Goal: Task Accomplishment & Management: Manage account settings

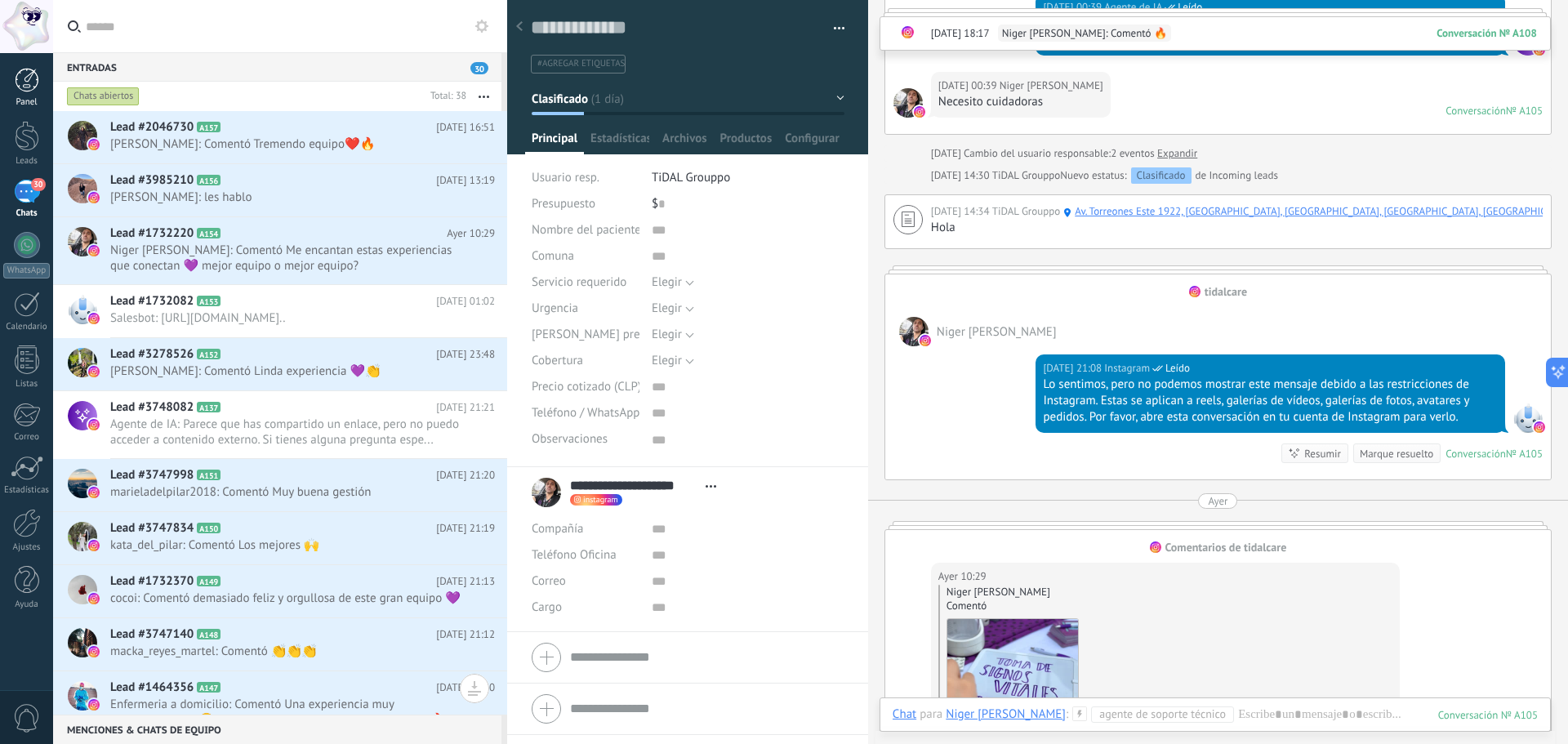
scroll to position [1683, 0]
click at [27, 100] on div "Panel" at bounding box center [27, 102] width 48 height 10
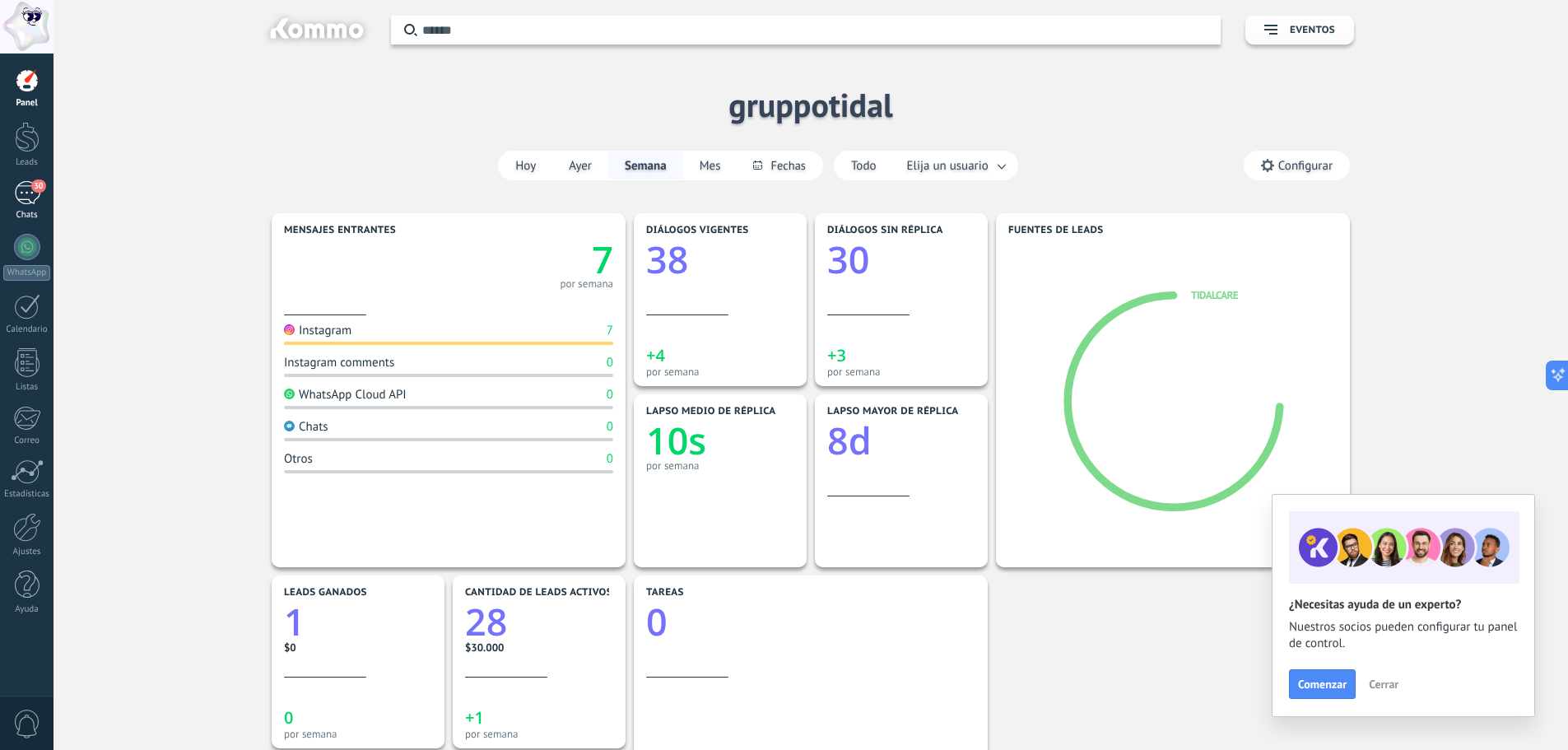
click at [28, 195] on div "30" at bounding box center [27, 193] width 26 height 23
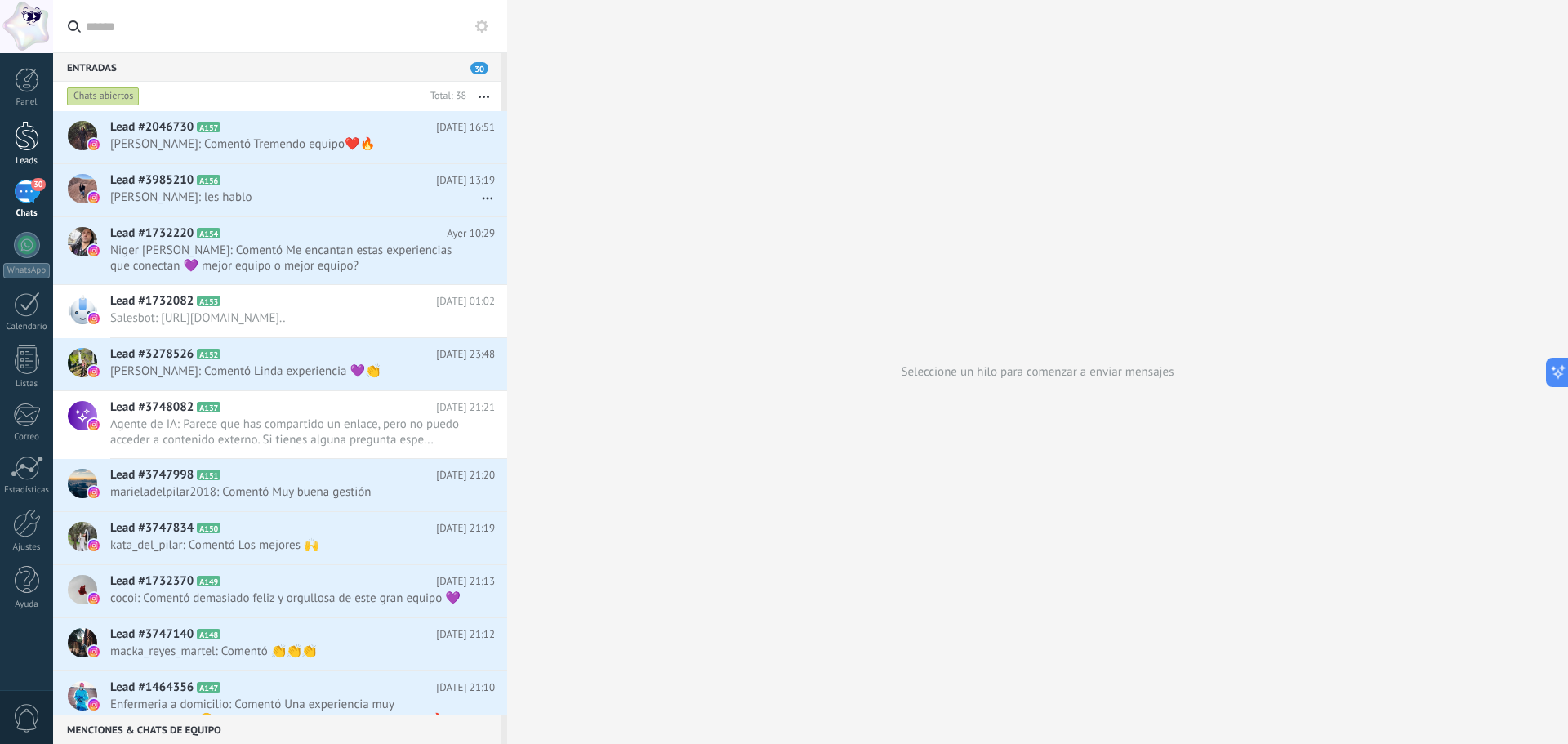
click at [23, 158] on div "Leads" at bounding box center [27, 160] width 48 height 10
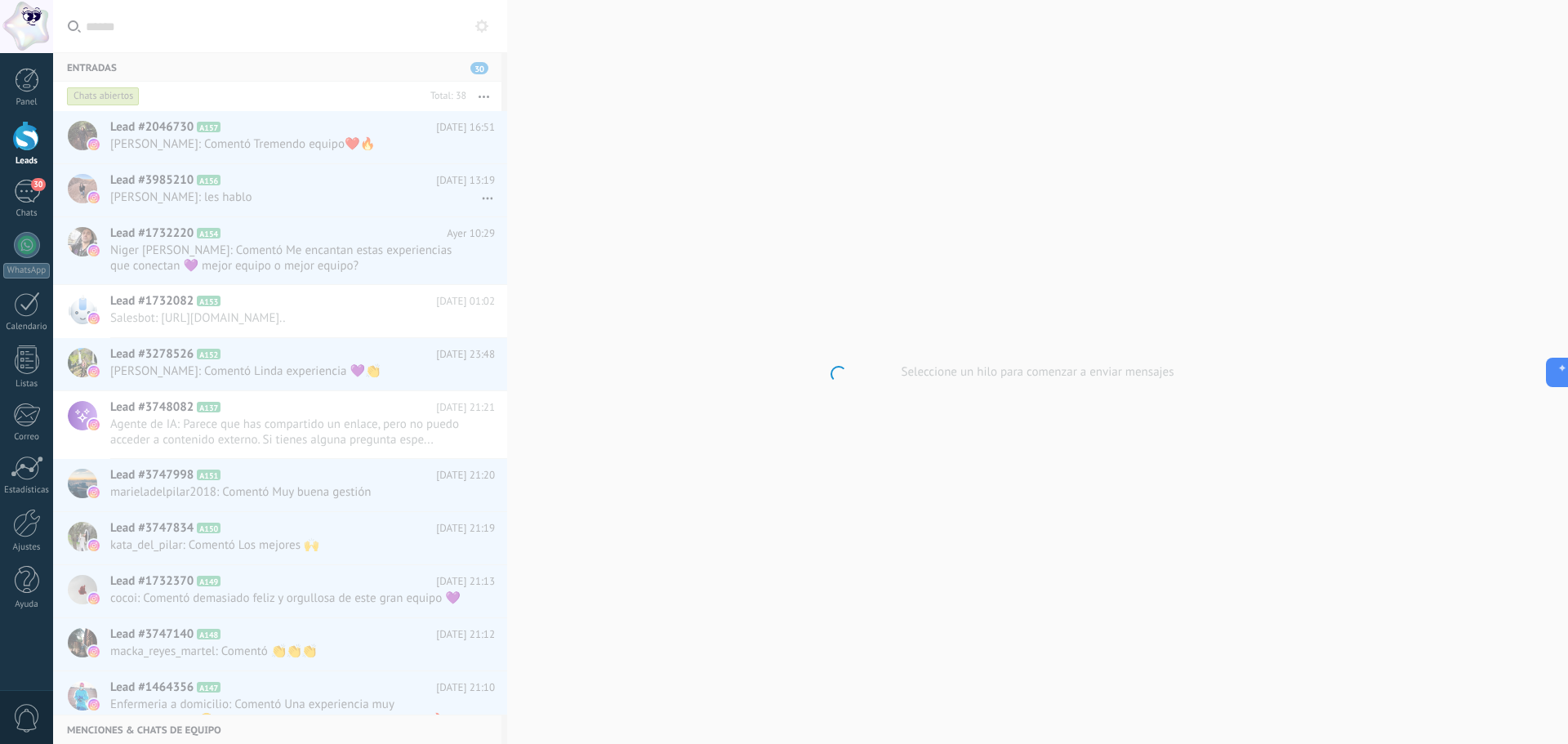
scroll to position [1639, 0]
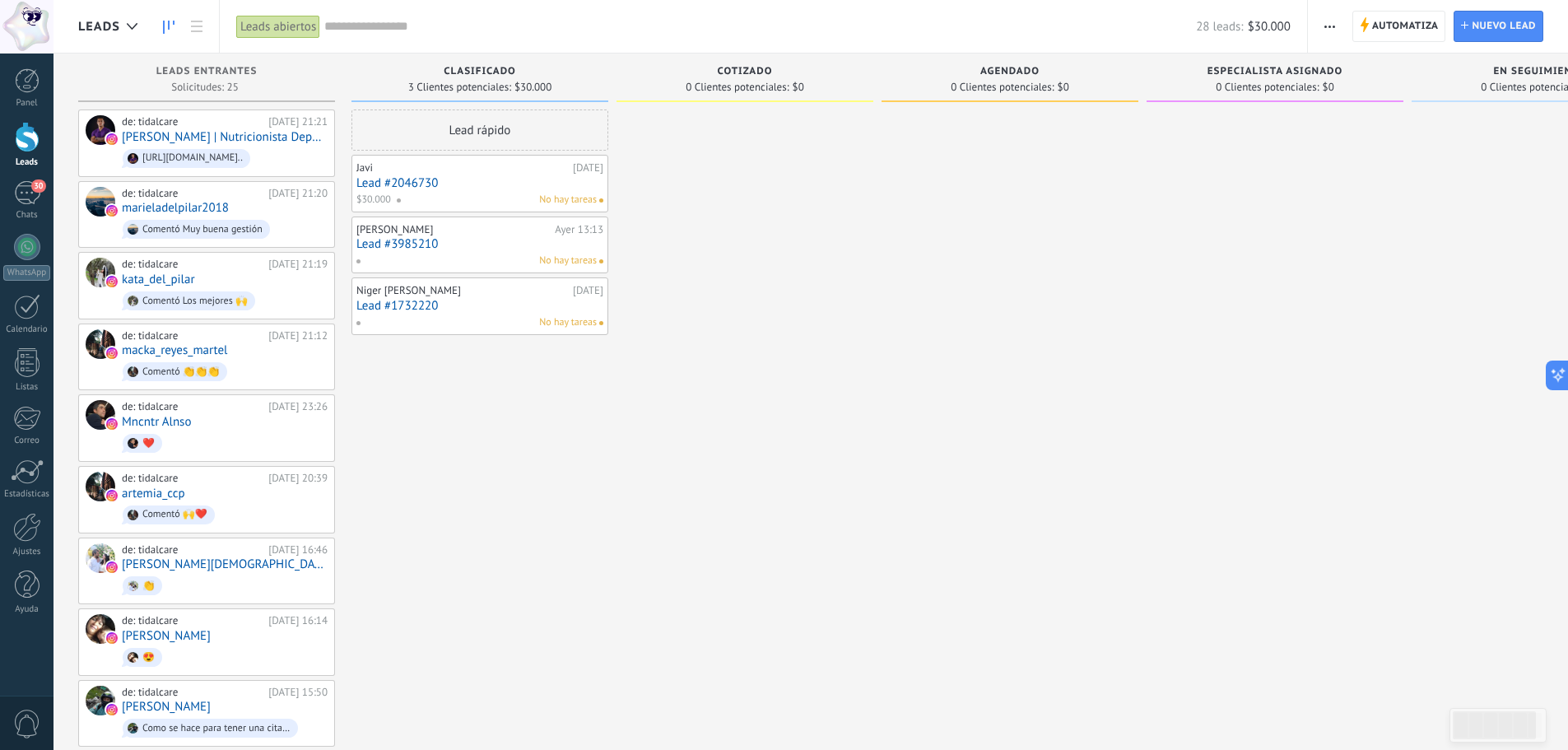
click at [490, 203] on div "No hay tareas" at bounding box center [496, 200] width 201 height 15
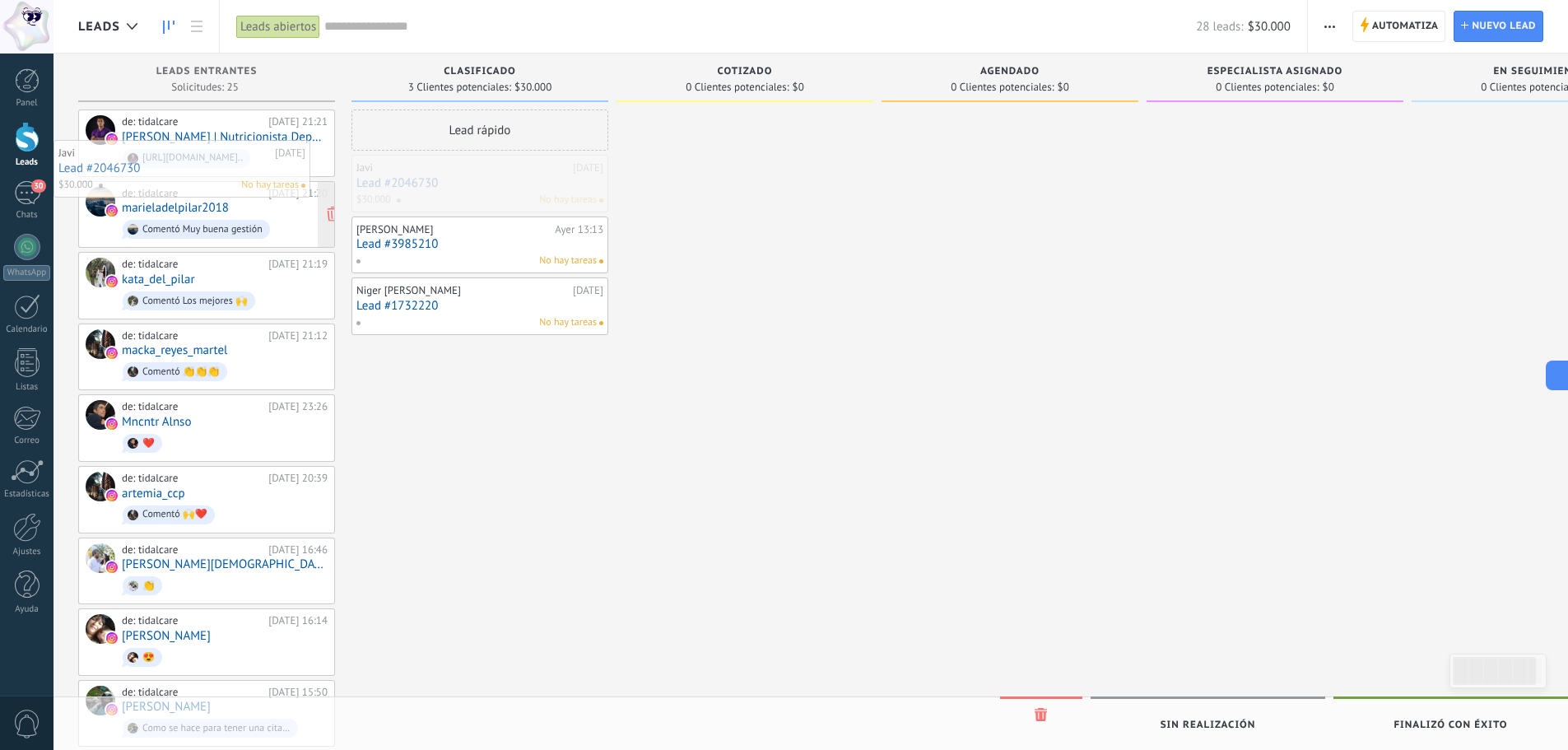
drag, startPoint x: 487, startPoint y: 200, endPoint x: 177, endPoint y: 182, distance: 310.5
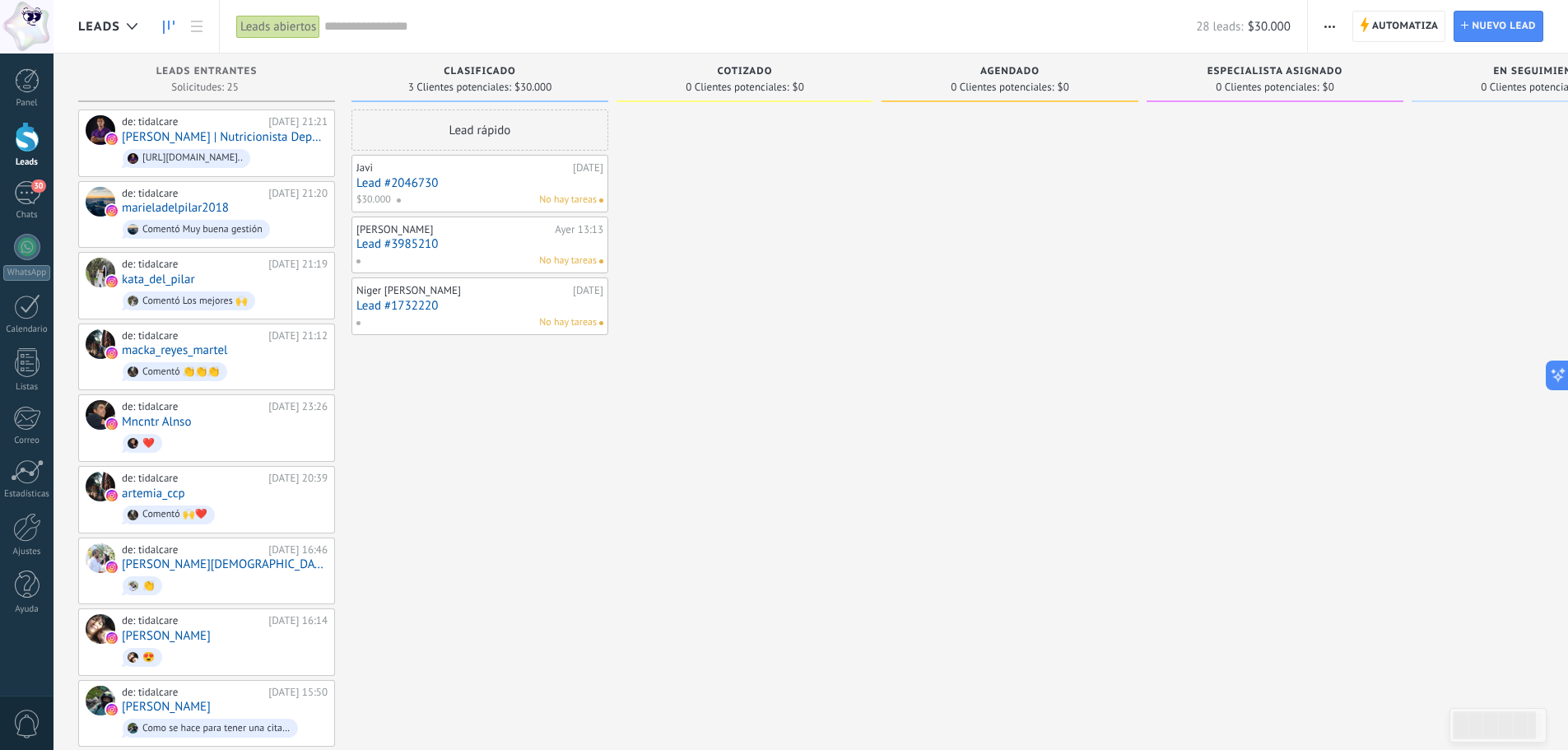
click at [575, 182] on link "Lead #2046730" at bounding box center [479, 182] width 247 height 14
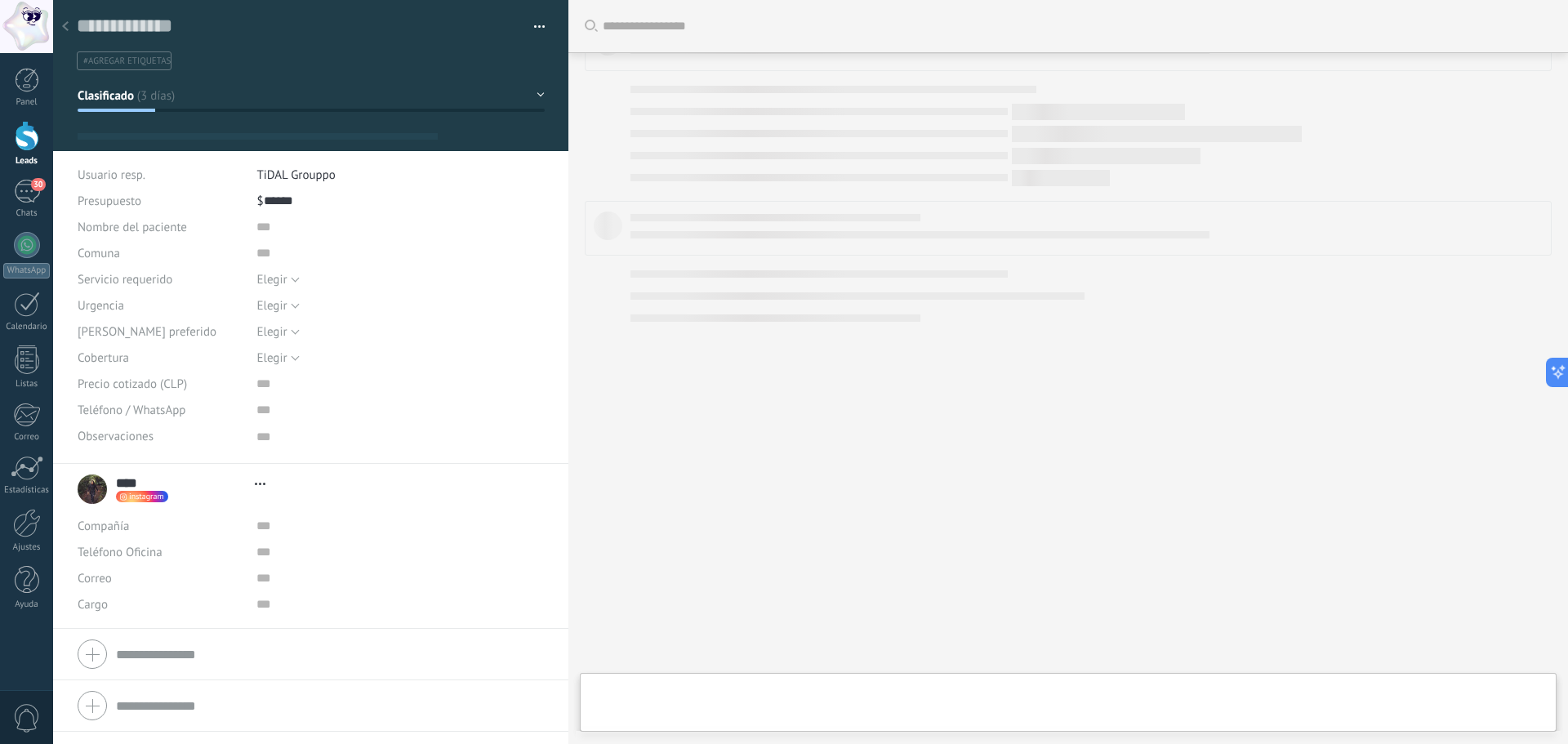
type textarea "***"
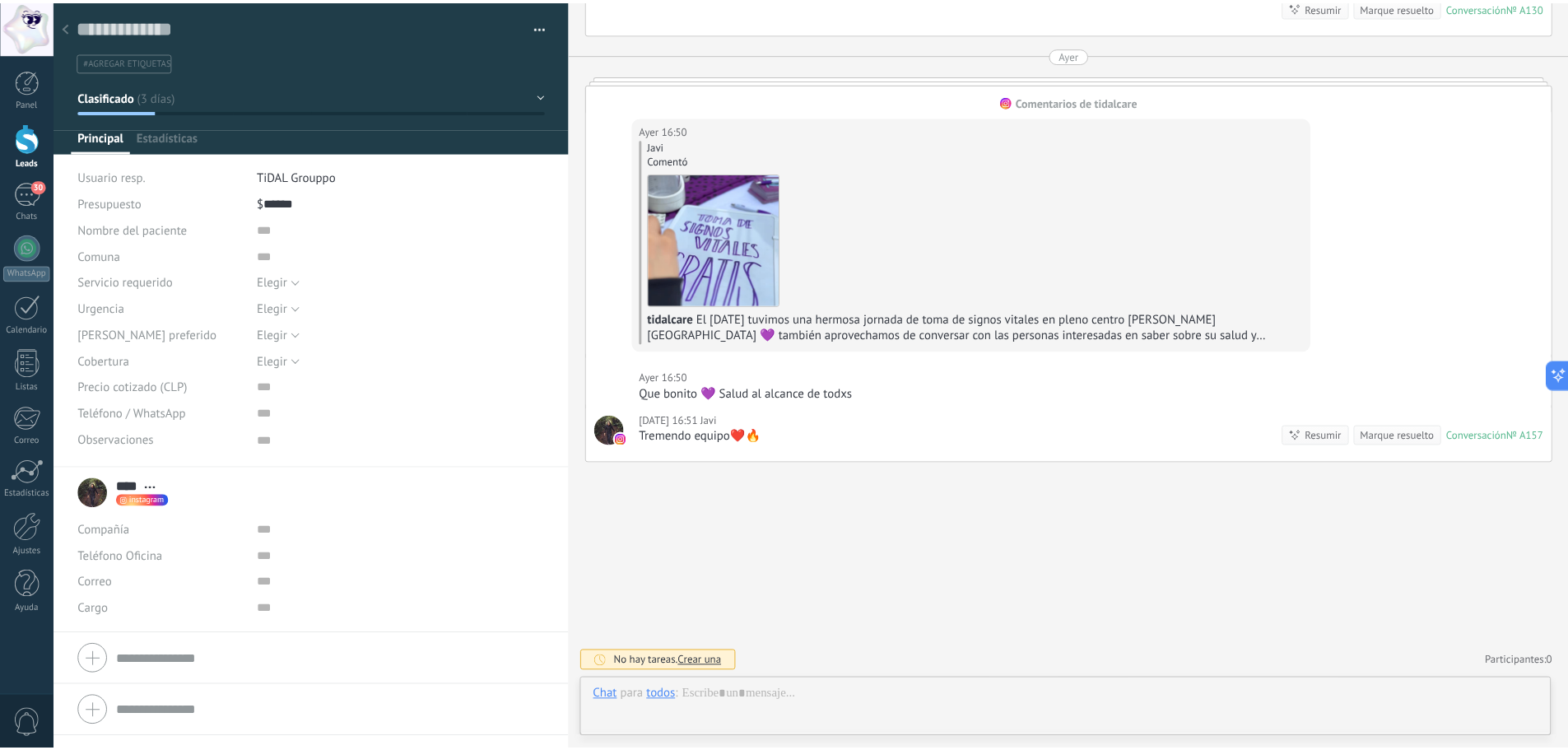
scroll to position [1690, 0]
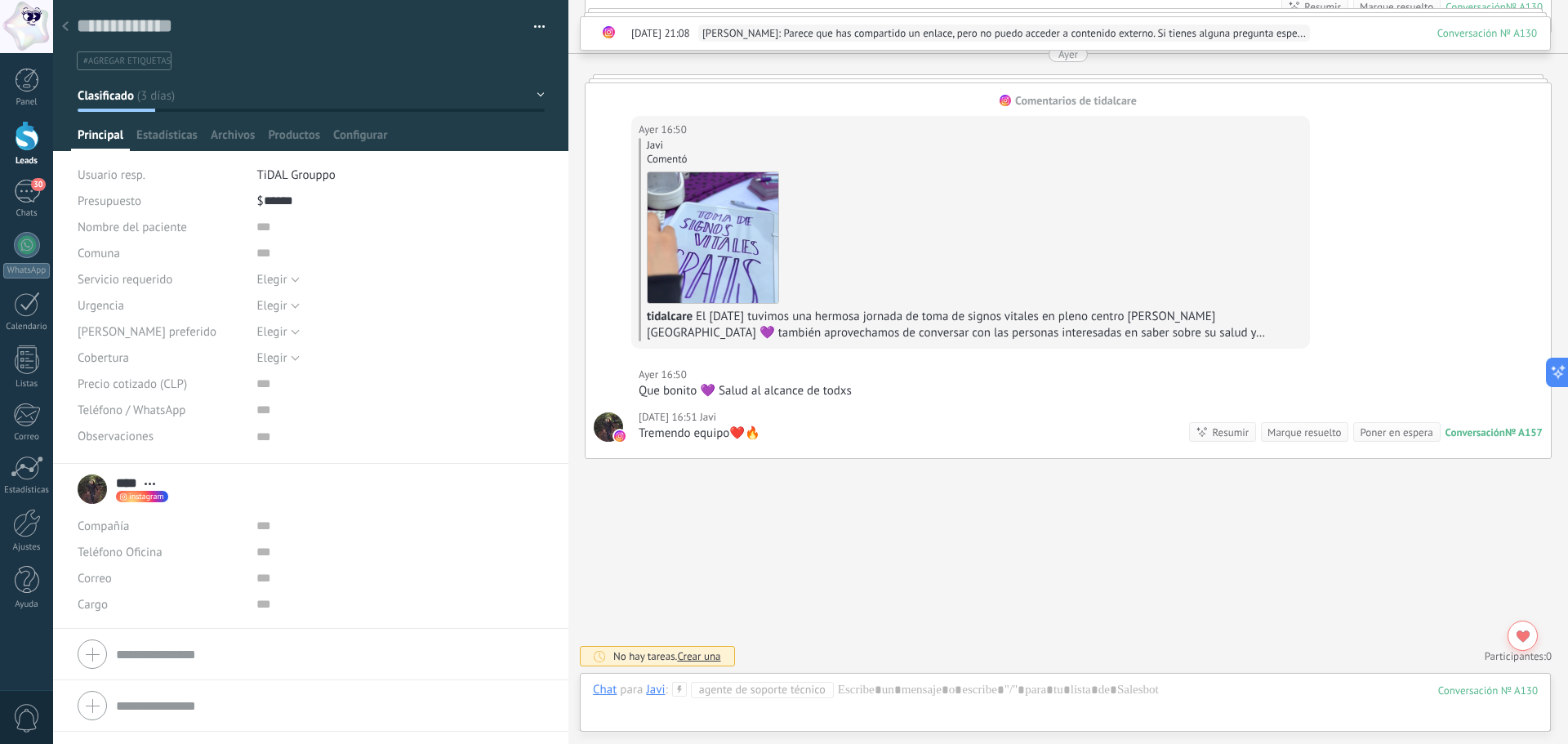
click at [60, 30] on div at bounding box center [65, 27] width 23 height 32
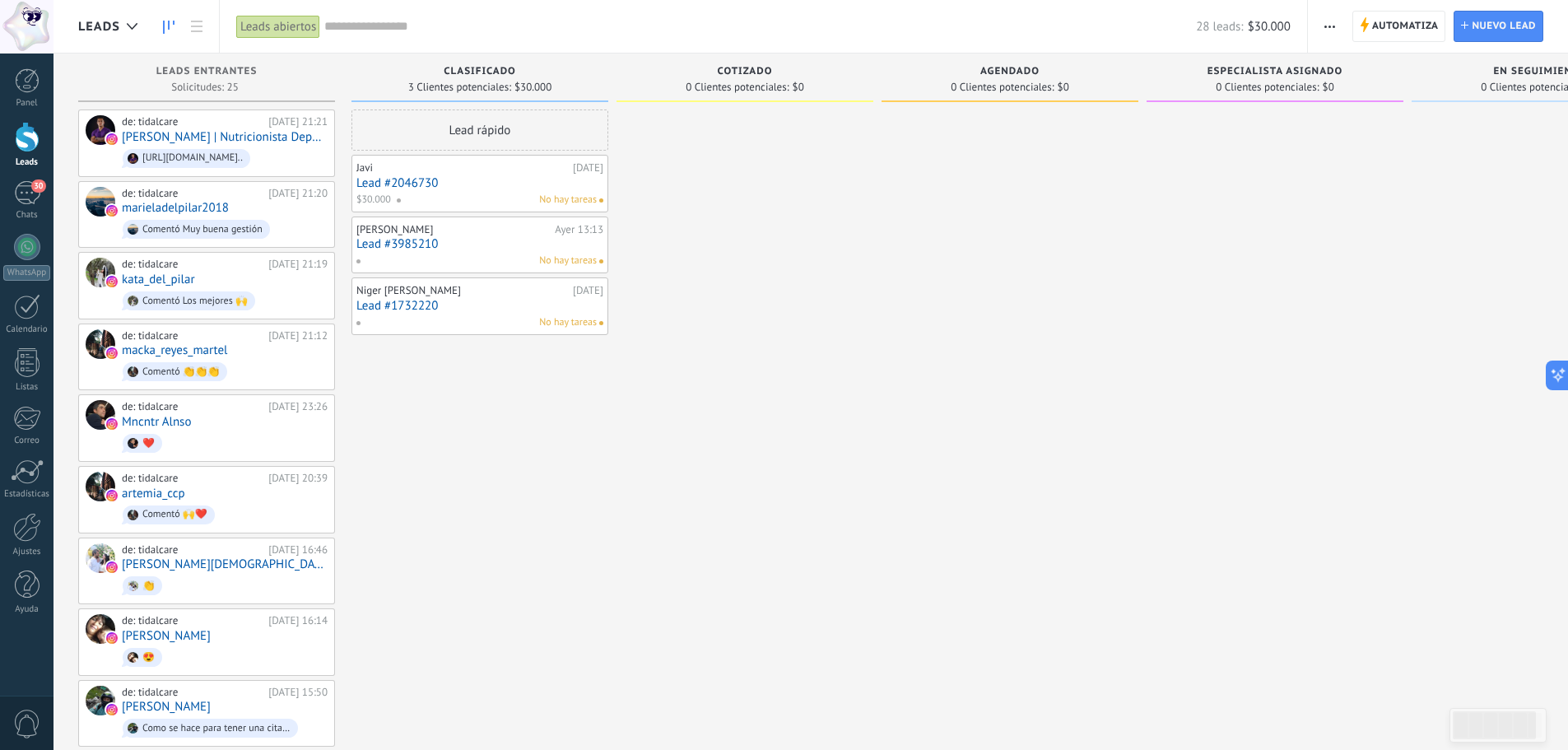
scroll to position [1652, 0]
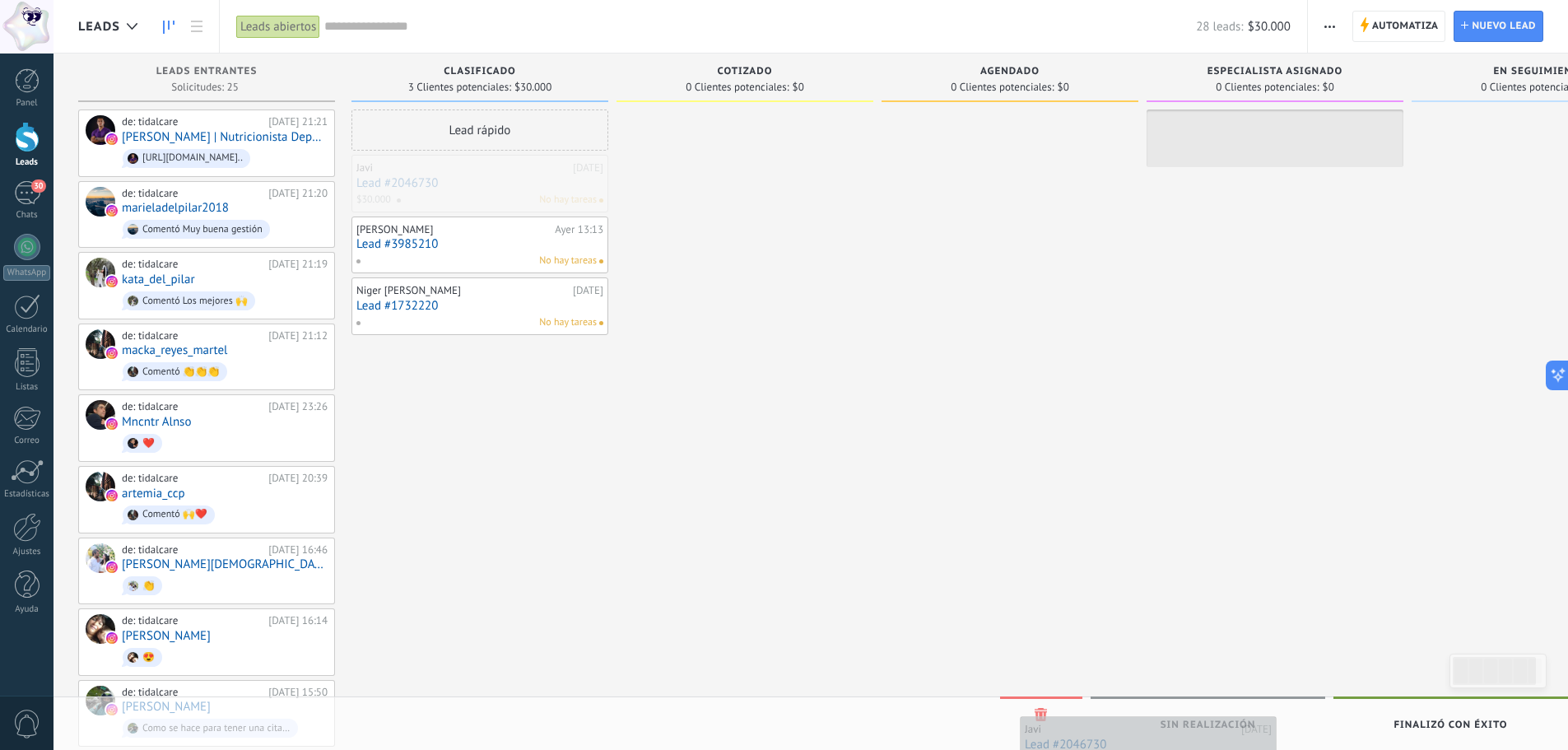
drag, startPoint x: 560, startPoint y: 178, endPoint x: 1229, endPoint y: 739, distance: 873.1
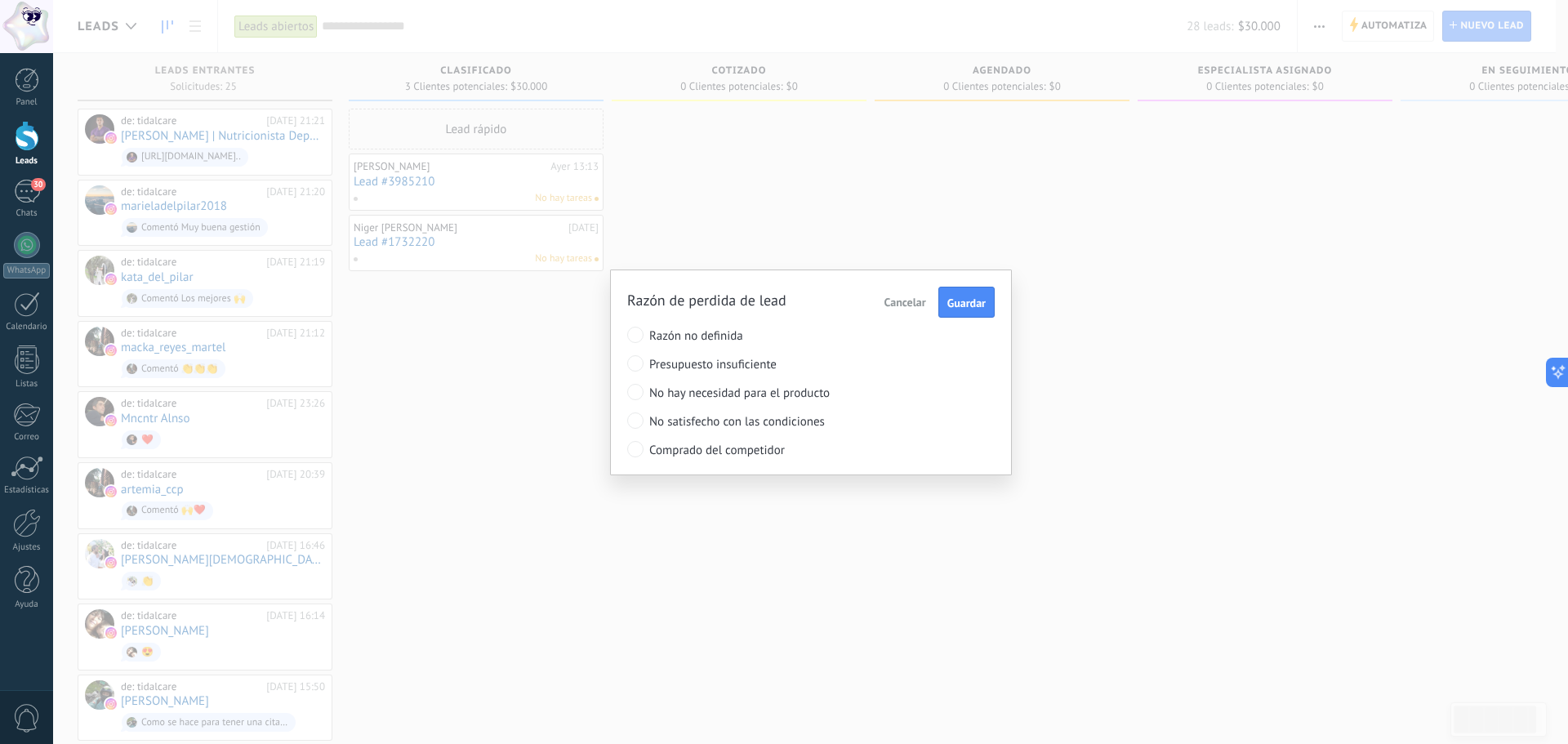
click at [892, 306] on span "Cancelar" at bounding box center [904, 302] width 42 height 15
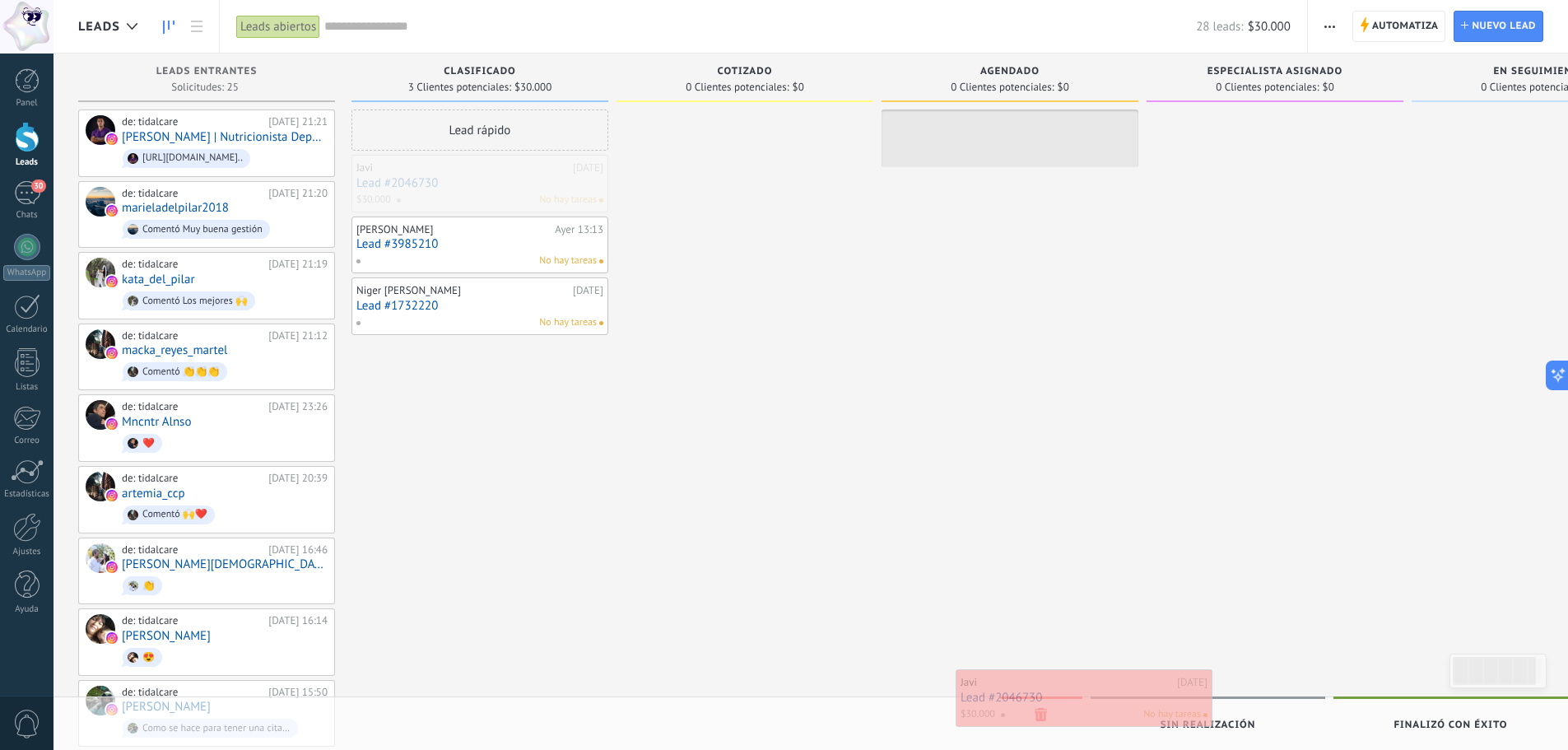
drag, startPoint x: 445, startPoint y: 198, endPoint x: 1049, endPoint y: 712, distance: 793.1
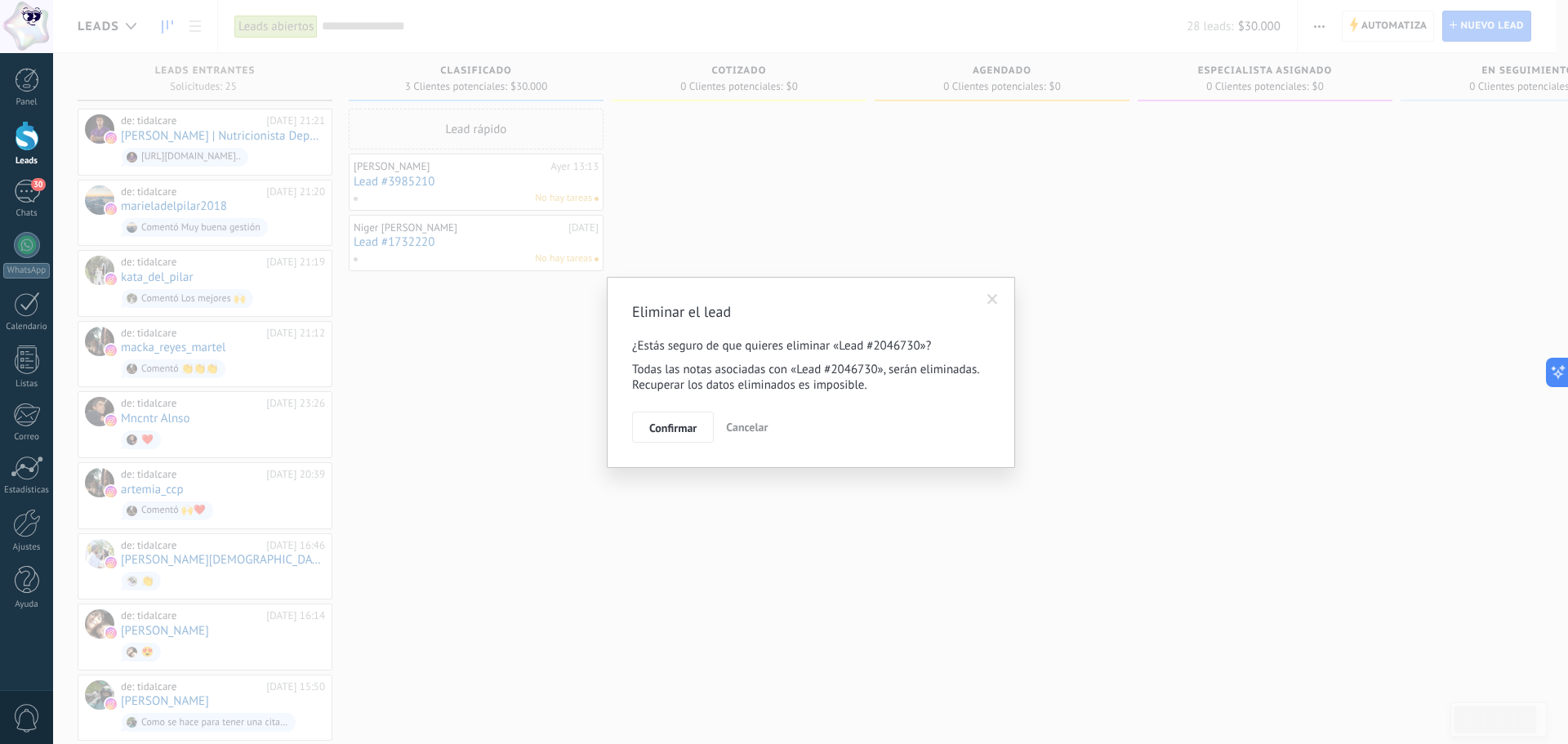
click at [995, 299] on span at bounding box center [992, 299] width 10 height 11
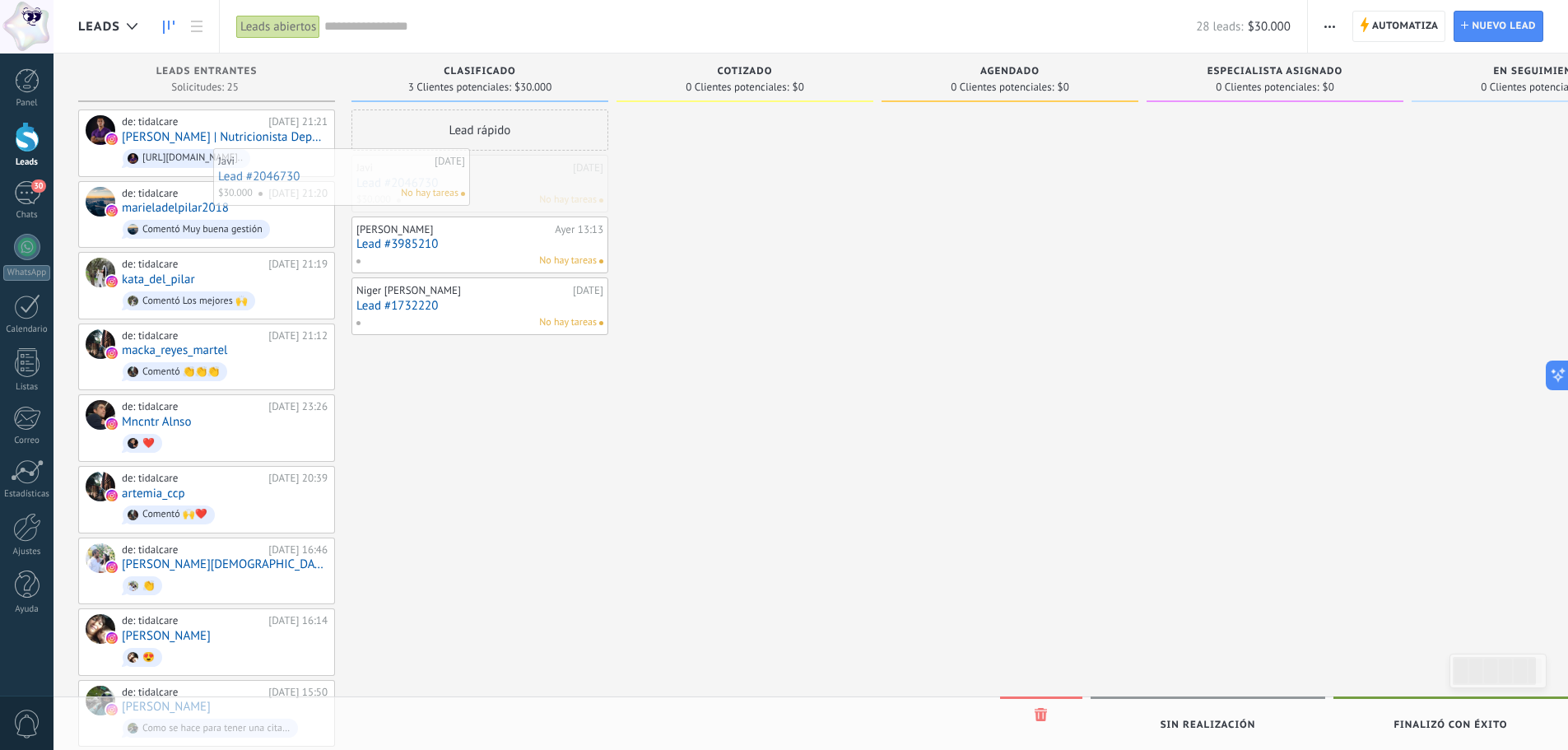
drag, startPoint x: 493, startPoint y: 193, endPoint x: 368, endPoint y: 187, distance: 125.1
